Goal: Task Accomplishment & Management: Manage account settings

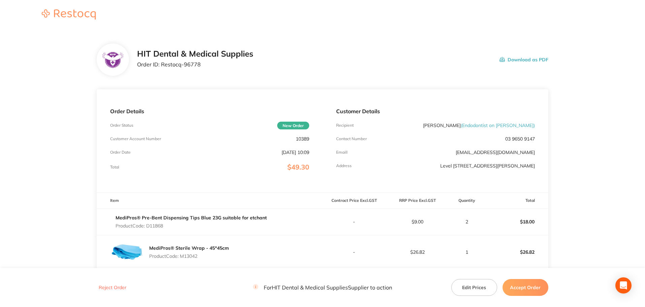
drag, startPoint x: 510, startPoint y: 146, endPoint x: 505, endPoint y: 131, distance: 15.8
click at [510, 146] on div "Customer Details Recipient [PERSON_NAME] ( Endodontist on [PERSON_NAME] ) Conta…" at bounding box center [436, 140] width 226 height 103
drag, startPoint x: 503, startPoint y: 126, endPoint x: 497, endPoint y: 126, distance: 5.1
click at [501, 126] on span "( Endodontist on [PERSON_NAME] )" at bounding box center [498, 125] width 74 height 6
drag, startPoint x: 495, startPoint y: 126, endPoint x: 518, endPoint y: 125, distance: 22.9
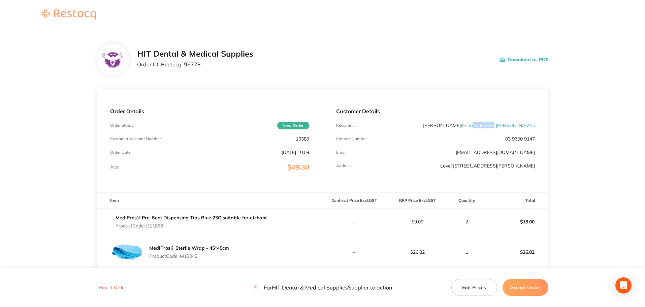
click at [518, 125] on span "( Endodontist on [PERSON_NAME] )" at bounding box center [498, 125] width 74 height 6
click at [485, 126] on span "( Endodontist on [PERSON_NAME] )" at bounding box center [498, 125] width 74 height 6
drag, startPoint x: 485, startPoint y: 126, endPoint x: 565, endPoint y: 132, distance: 80.4
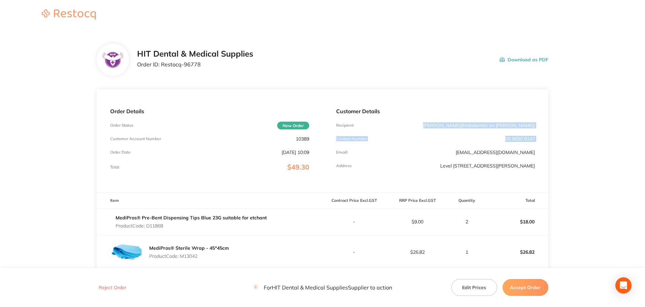
click at [565, 132] on main "HIT Dental & Medical Supplies Order ID: Restocq- 96778 Download as PDF Order De…" at bounding box center [322, 212] width 645 height 364
click at [556, 132] on main "HIT Dental & Medical Supplies Order ID: Restocq- 96778 Download as PDF Order De…" at bounding box center [322, 212] width 645 height 364
click at [164, 64] on p "Order ID: Restocq- 96778" at bounding box center [195, 64] width 116 height 6
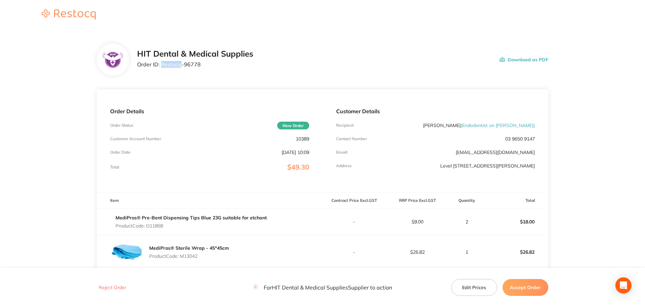
copy p "Restocq"
drag, startPoint x: 486, startPoint y: 125, endPoint x: 532, endPoint y: 125, distance: 46.1
click at [532, 125] on span "( Endodontist on [PERSON_NAME] )" at bounding box center [498, 125] width 74 height 6
copy span "Endodontist on [PERSON_NAME]"
drag, startPoint x: 162, startPoint y: 62, endPoint x: 227, endPoint y: 64, distance: 64.7
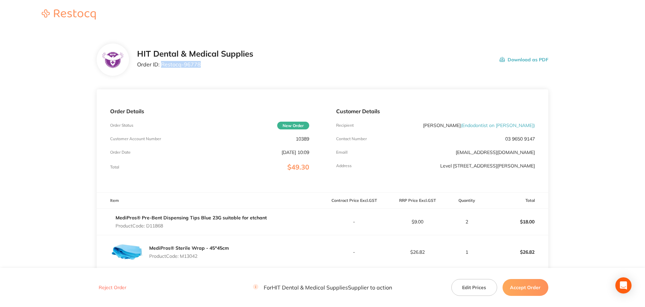
click at [227, 64] on p "Order ID: Restocq- 96778" at bounding box center [195, 64] width 116 height 6
copy p "Restocq- 96778"
click at [521, 126] on div "Customer Details Recipient [PERSON_NAME] ( Endodontist on [PERSON_NAME] ) Conta…" at bounding box center [436, 140] width 226 height 103
drag, startPoint x: 446, startPoint y: 169, endPoint x: 556, endPoint y: 172, distance: 110.9
click at [556, 172] on main "HIT Dental & Medical Supplies Order ID: Restocq- 96778 Download as PDF Order De…" at bounding box center [322, 212] width 645 height 364
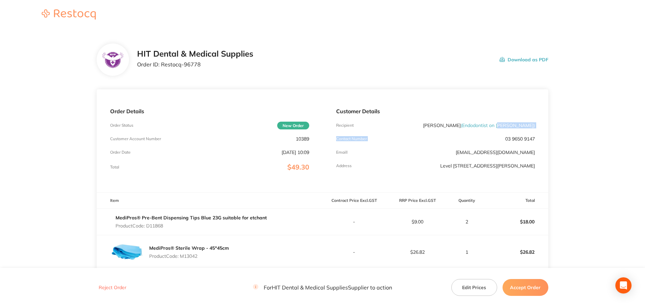
click at [556, 173] on main "HIT Dental & Medical Supplies Order ID: Restocq- 96778 Download as PDF Order De…" at bounding box center [322, 212] width 645 height 364
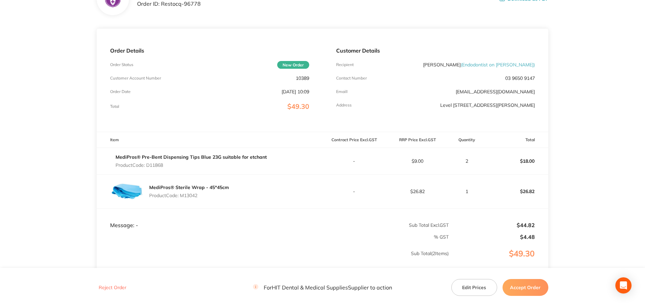
scroll to position [127, 0]
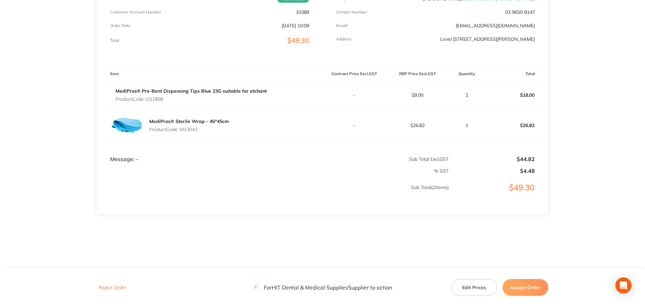
click at [147, 97] on p "Product Code: D11868" at bounding box center [191, 98] width 151 height 5
click at [148, 97] on p "Product Code: D11868" at bounding box center [191, 98] width 151 height 5
copy p "D11868"
drag, startPoint x: 448, startPoint y: 79, endPoint x: 464, endPoint y: 79, distance: 16.2
click at [464, 79] on table "Item Contract Price Excl. GST RRP Price Excl. GST Quantity Total MediPros® Pre-…" at bounding box center [323, 140] width 452 height 148
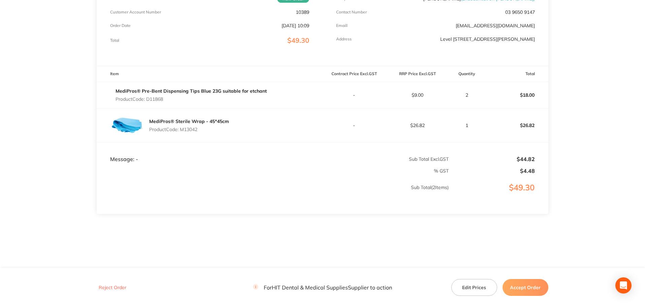
click at [189, 130] on p "Product Code: M13042" at bounding box center [189, 129] width 80 height 5
click at [190, 130] on p "Product Code: M13042" at bounding box center [189, 129] width 80 height 5
copy p "M13042"
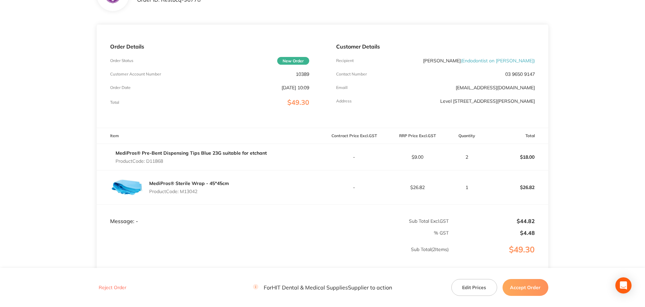
scroll to position [0, 0]
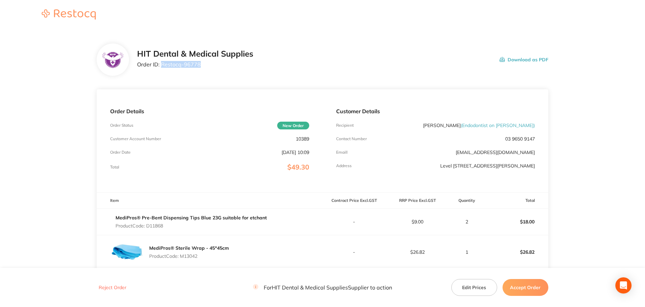
drag, startPoint x: 161, startPoint y: 65, endPoint x: 222, endPoint y: 67, distance: 61.3
click at [222, 67] on p "Order ID: Restocq- 96778" at bounding box center [195, 64] width 116 height 6
copy p "Restocq- 96778"
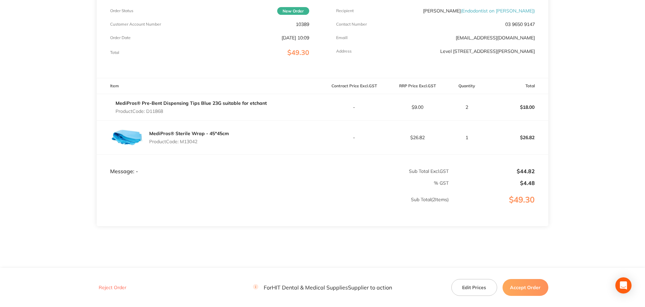
scroll to position [127, 0]
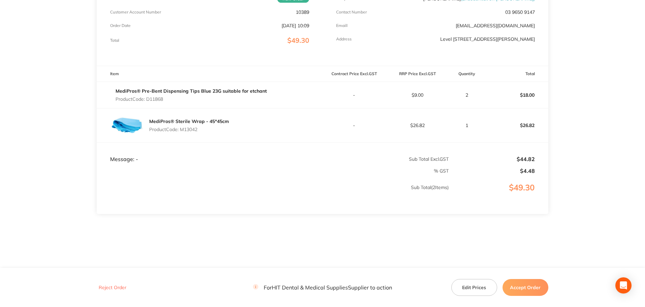
click at [307, 135] on div "MediPros® Sterile Wrap - 45*45cm Product Code: M13042" at bounding box center [210, 125] width 226 height 34
click at [309, 135] on div "MediPros® Sterile Wrap - 45*45cm Product Code: M13042" at bounding box center [210, 125] width 226 height 34
click at [535, 291] on button "Accept Order" at bounding box center [526, 287] width 46 height 17
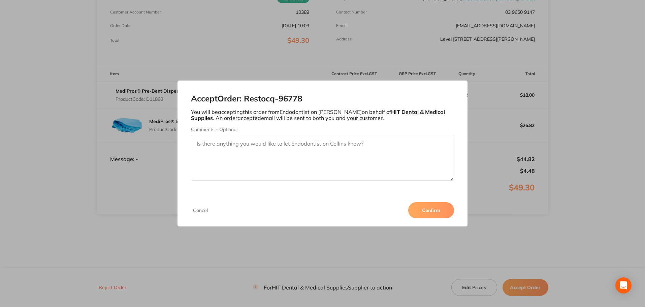
click at [418, 206] on button "Confirm" at bounding box center [431, 210] width 46 height 16
